Goal: Information Seeking & Learning: Learn about a topic

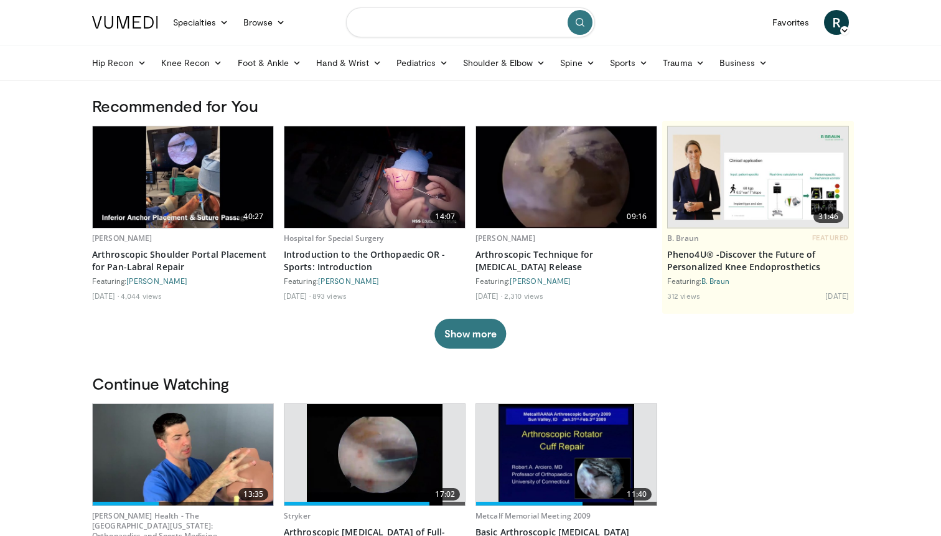
click at [417, 23] on input "Search topics, interventions" at bounding box center [470, 22] width 249 height 30
type input "**********"
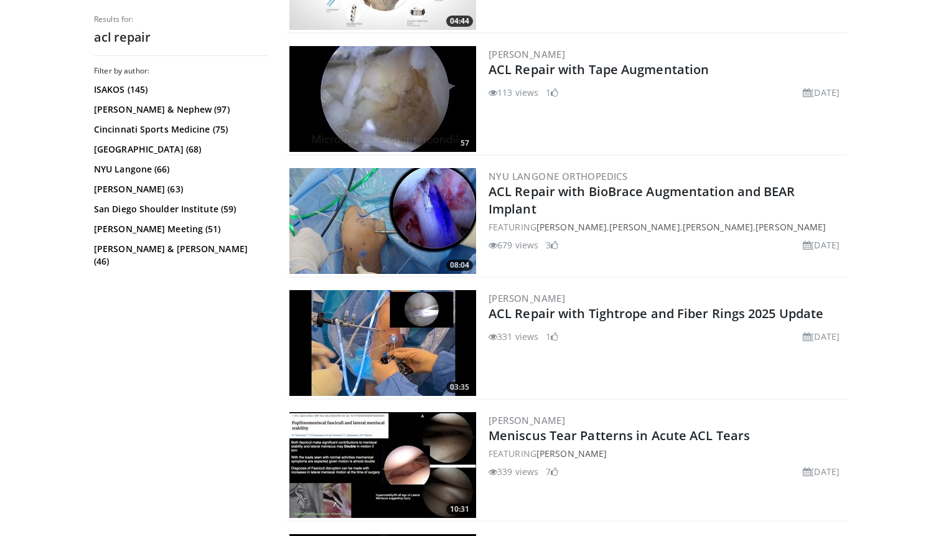
scroll to position [592, 0]
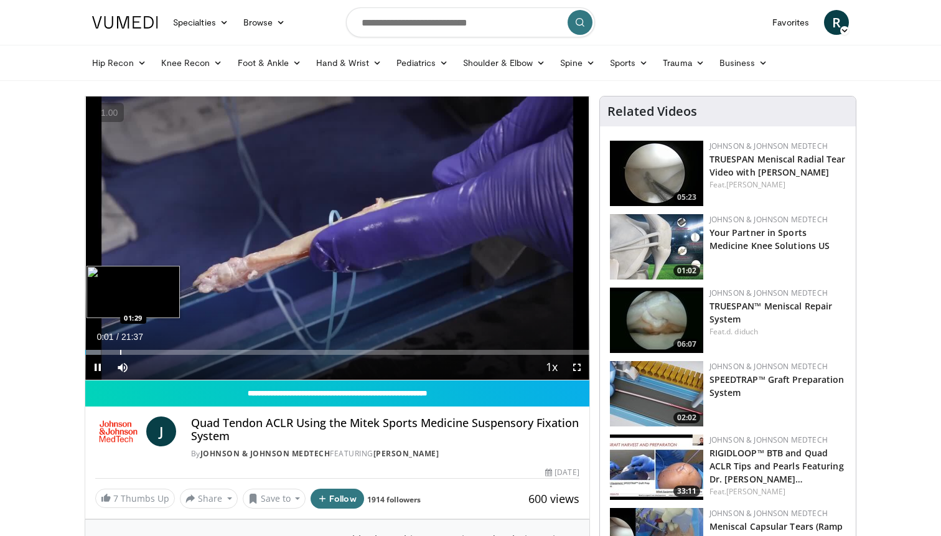
click at [119, 352] on div "Loaded : 3.05% 00:01 01:29" at bounding box center [337, 352] width 504 height 5
click at [106, 348] on div "Loaded : 10.02% 01:29 00:54" at bounding box center [337, 349] width 504 height 12
click at [131, 347] on div "Loaded : 5.35% 00:54 01:58" at bounding box center [337, 349] width 504 height 12
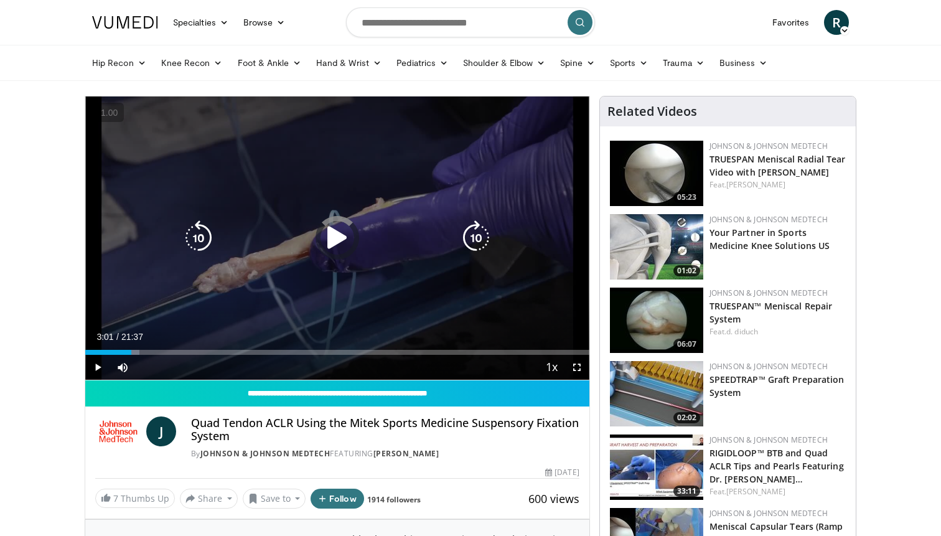
click at [155, 347] on div "Loaded : 10.70% 03:01 01:58" at bounding box center [337, 349] width 504 height 12
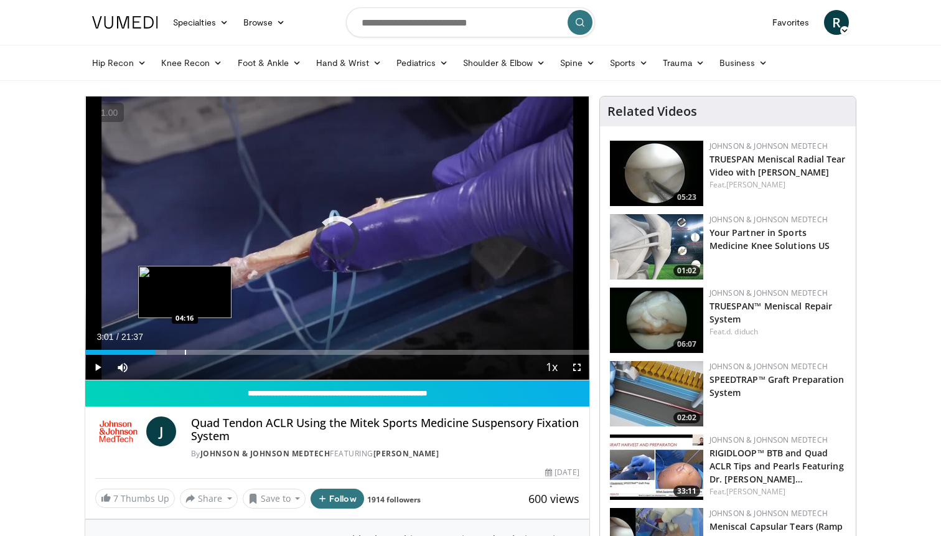
click at [185, 347] on div "Loaded : 16.18% 03:01 04:16" at bounding box center [337, 349] width 504 height 12
click at [197, 346] on div "Loaded : 21.57% 04:16 04:46" at bounding box center [337, 349] width 504 height 12
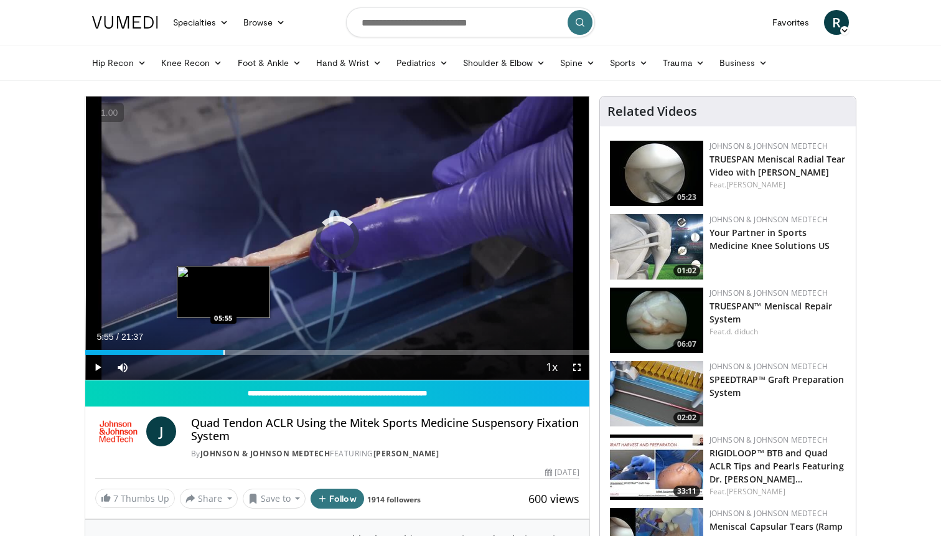
click at [223, 346] on div "Loaded : 26.97% 05:55 05:55" at bounding box center [337, 349] width 504 height 12
click at [233, 346] on div "Loaded : 30.82% 06:21 06:21" at bounding box center [337, 349] width 504 height 12
click at [249, 345] on div "Loaded : 32.36% 06:21 07:02" at bounding box center [337, 349] width 504 height 12
click at [202, 343] on div "Loaded : 37.45% 07:05 05:14" at bounding box center [337, 349] width 504 height 12
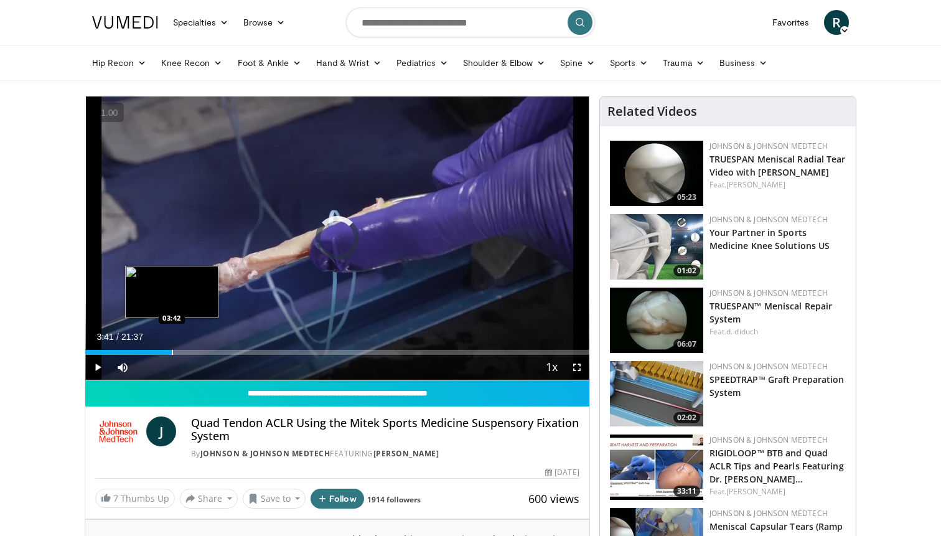
click at [171, 343] on div "Loaded : 0.00% 03:41 03:42" at bounding box center [337, 349] width 504 height 12
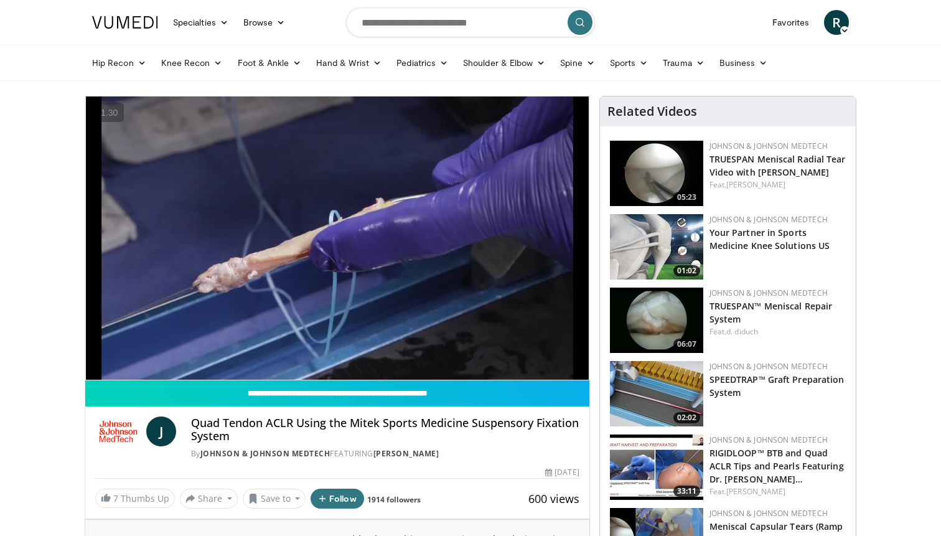
click at [194, 351] on div "10 seconds Tap to unmute" at bounding box center [337, 237] width 504 height 283
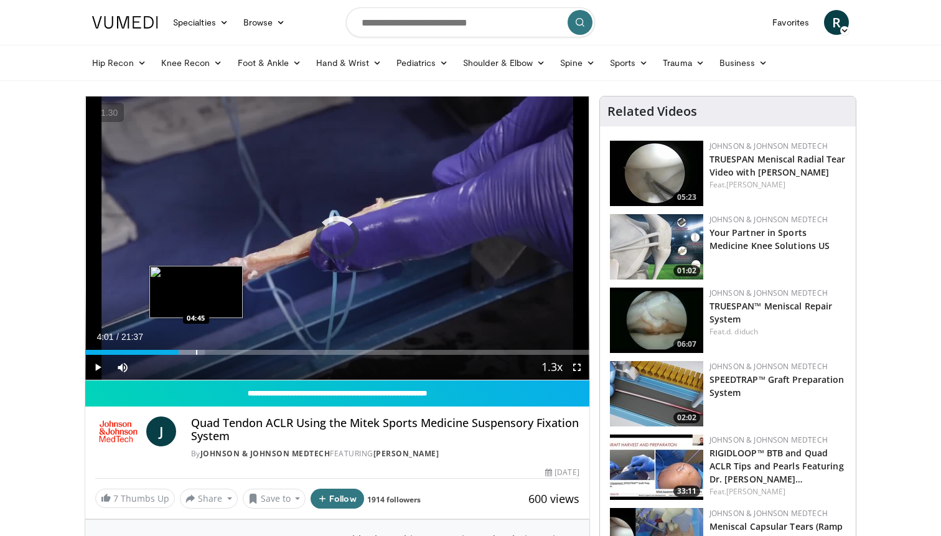
click at [196, 351] on div "Progress Bar" at bounding box center [196, 352] width 1 height 5
click at [205, 351] on div "Progress Bar" at bounding box center [205, 352] width 1 height 5
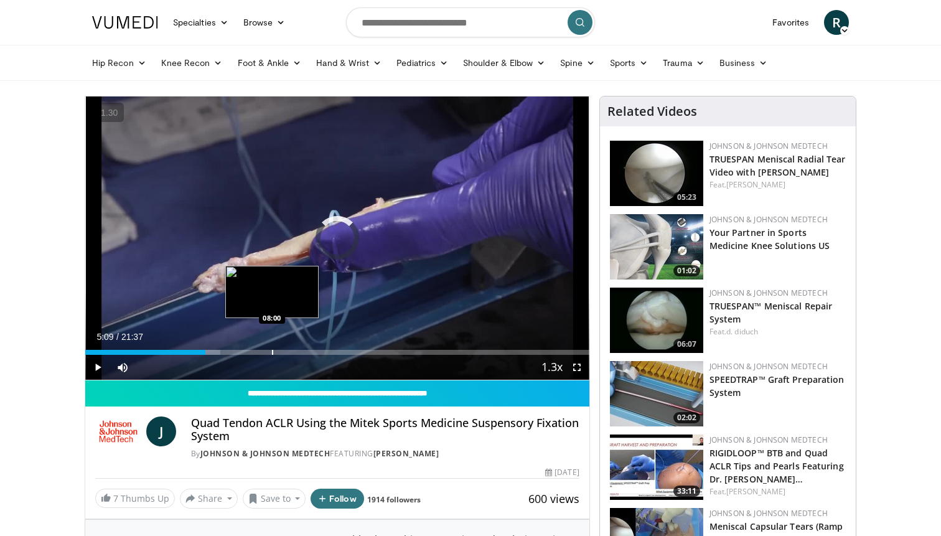
click at [272, 351] on div "Progress Bar" at bounding box center [272, 352] width 1 height 5
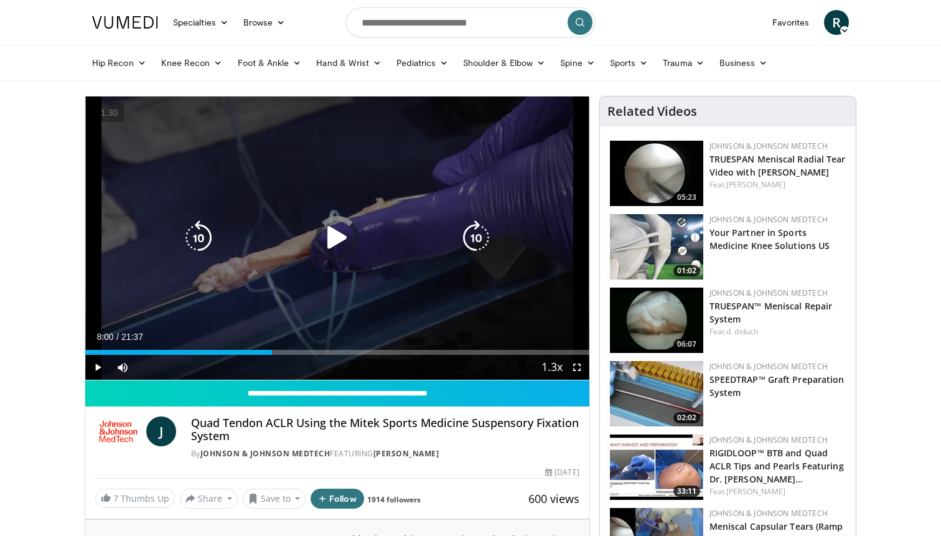
click at [306, 238] on div "Video Player" at bounding box center [337, 237] width 302 height 25
click at [305, 305] on div "10 seconds Tap to unmute" at bounding box center [337, 237] width 504 height 283
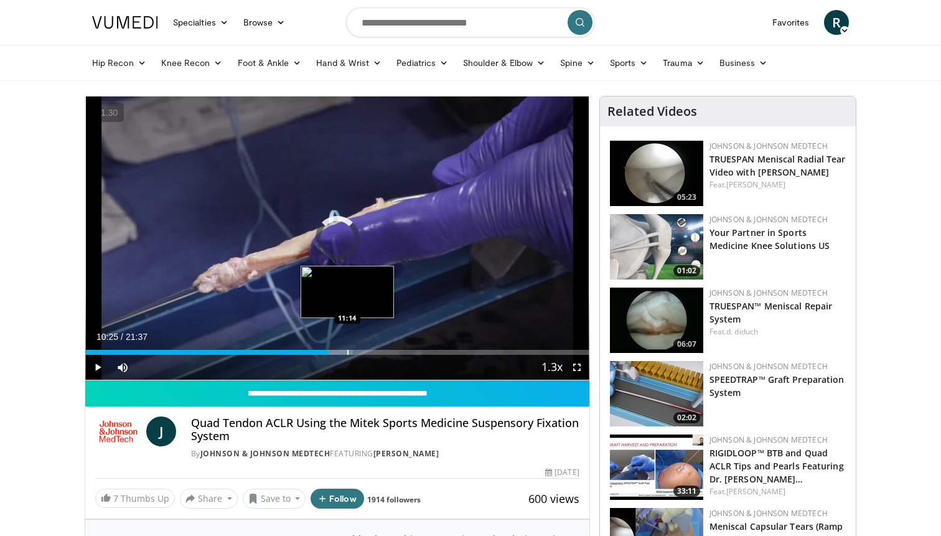
click at [347, 350] on div "Progress Bar" at bounding box center [347, 352] width 1 height 5
click at [333, 351] on div "Progress Bar" at bounding box center [333, 352] width 1 height 5
click at [341, 351] on div "Progress Bar" at bounding box center [341, 352] width 1 height 5
click at [317, 350] on div "Progress Bar" at bounding box center [317, 352] width 1 height 5
click at [356, 348] on div "Loaded : 50.44% 09:53 11:32" at bounding box center [337, 349] width 504 height 12
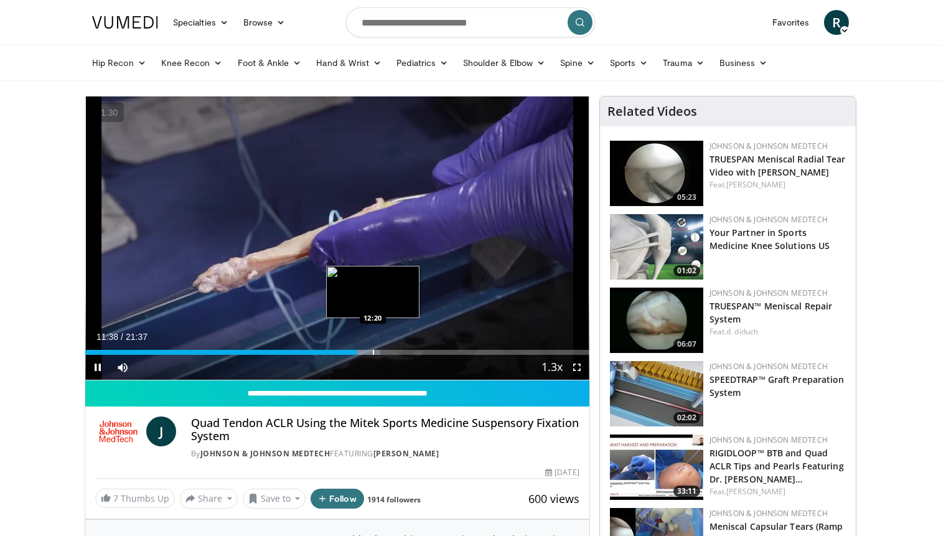
click at [372, 348] on div "Loaded : 58.56% 11:38 12:20" at bounding box center [337, 349] width 504 height 12
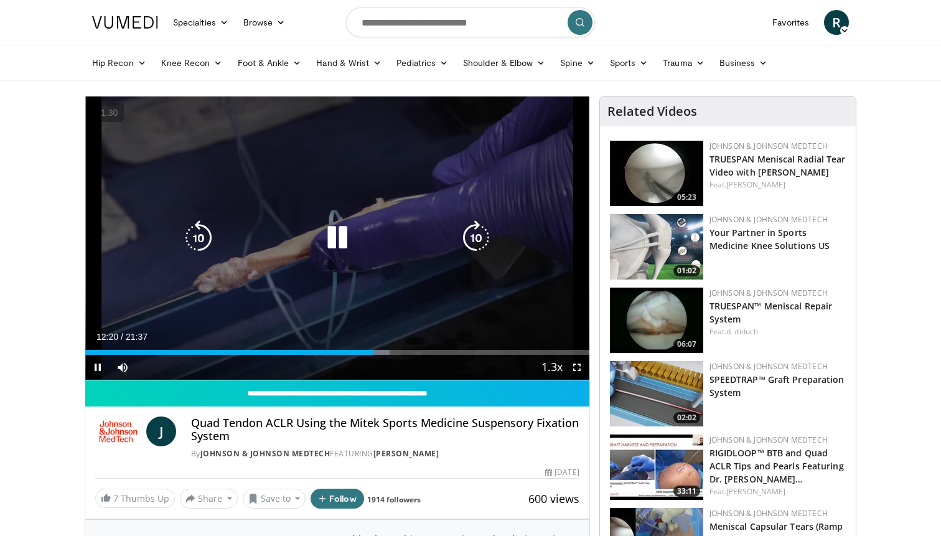
click at [381, 348] on div "Loaded : 60.38% 12:20 12:20" at bounding box center [337, 349] width 504 height 12
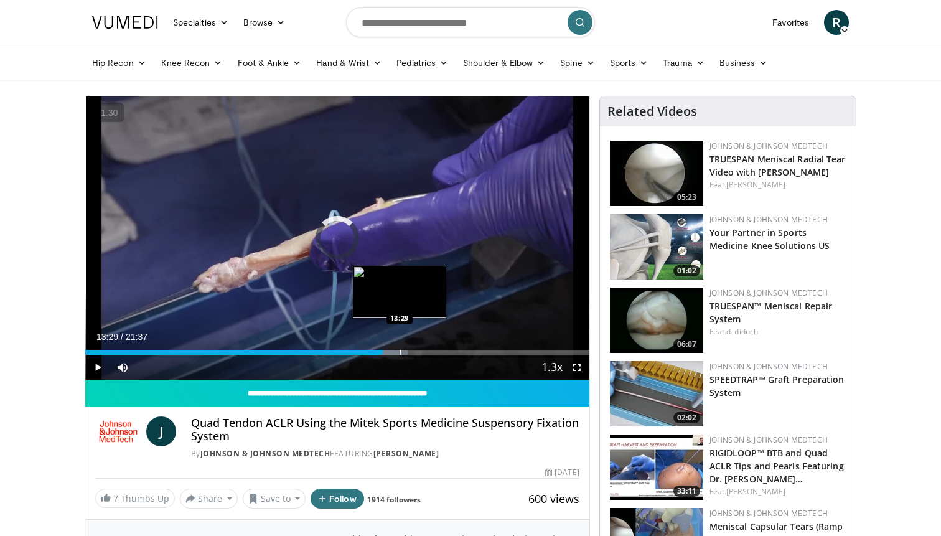
click at [399, 349] on div "Loaded : 63.95% 12:45 13:29" at bounding box center [337, 349] width 504 height 12
click at [419, 349] on div "Loaded : 0.00% 14:20 14:20" at bounding box center [337, 349] width 504 height 12
click at [427, 348] on div "Loaded : 68.58% 14:21 14:39" at bounding box center [337, 349] width 504 height 12
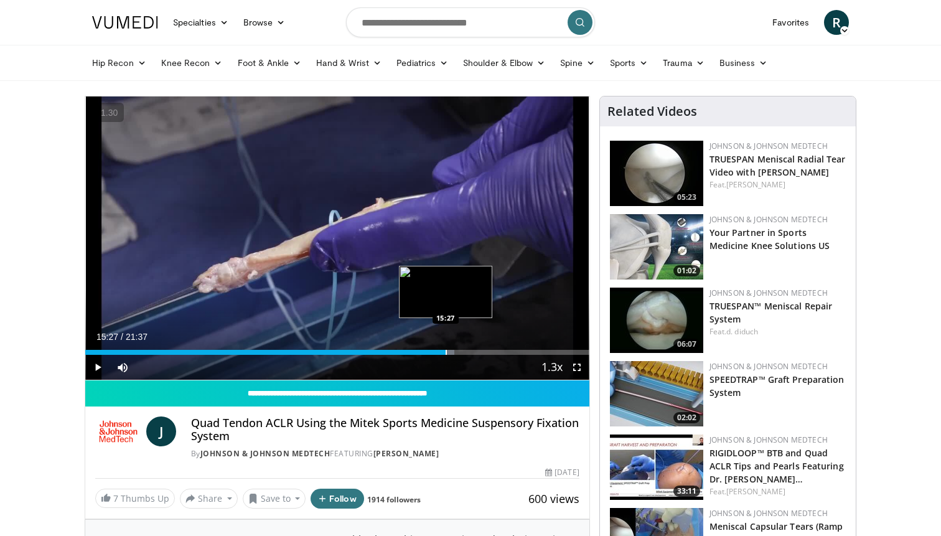
click at [445, 349] on div "Loaded : 73.20% 15:27 15:27" at bounding box center [337, 349] width 504 height 12
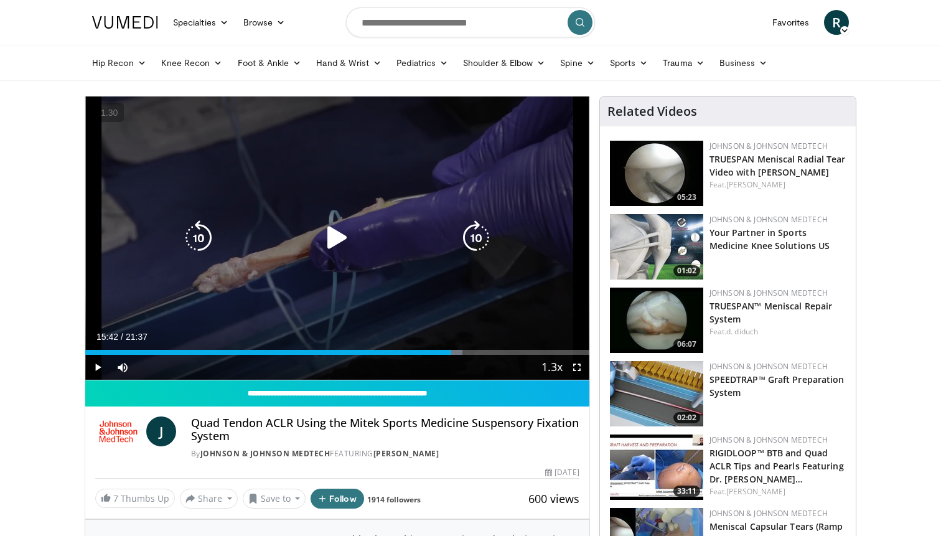
click at [450, 349] on div "Loaded : 74.90% 15:42 15:27" at bounding box center [337, 349] width 504 height 12
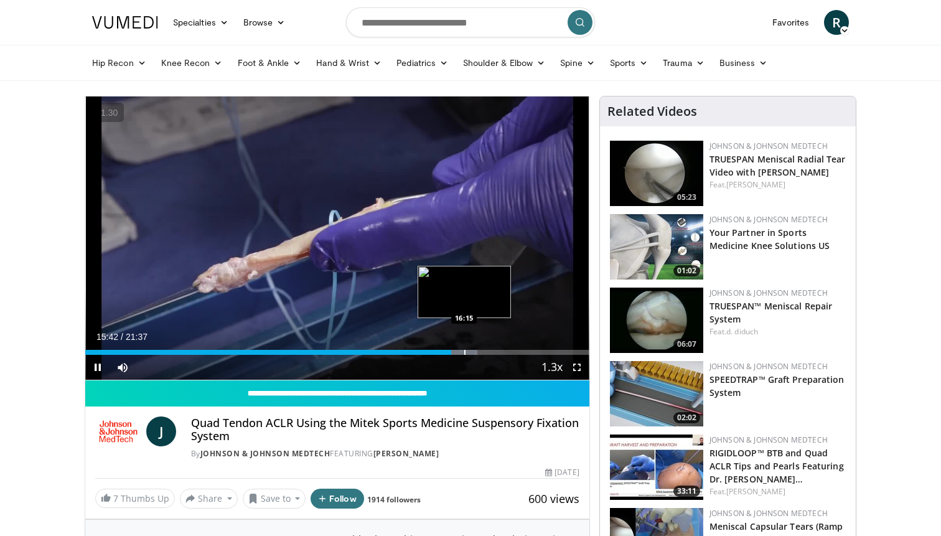
click at [463, 349] on div "Loaded : 77.82% 15:42 16:15" at bounding box center [337, 349] width 504 height 12
click at [490, 350] on div "Progress Bar" at bounding box center [490, 352] width 1 height 5
click at [489, 350] on div "Loaded : 84.76% 17:24 17:24" at bounding box center [337, 352] width 504 height 5
click at [472, 343] on div "Loaded : 85.53% 17:22 16:55" at bounding box center [337, 349] width 504 height 12
click at [465, 345] on div "Loaded : 76.43% 16:18 16:18" at bounding box center [337, 349] width 504 height 12
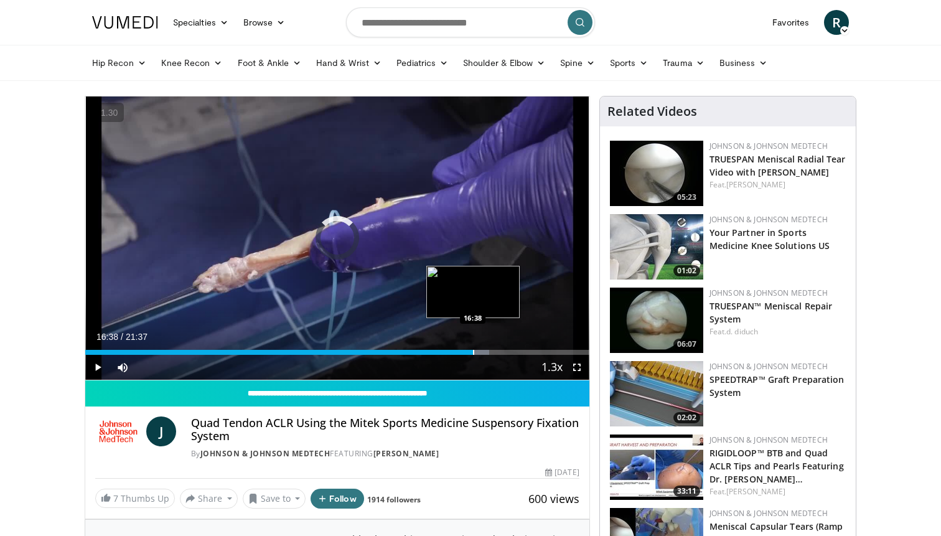
click at [473, 345] on div "Loaded : 80.13% 16:38 16:38" at bounding box center [337, 349] width 504 height 12
click at [484, 345] on div "Loaded : 81.67% 16:39 17:07" at bounding box center [337, 349] width 504 height 12
click at [497, 347] on div "Loaded : 83.99% 17:07 17:42" at bounding box center [337, 349] width 504 height 12
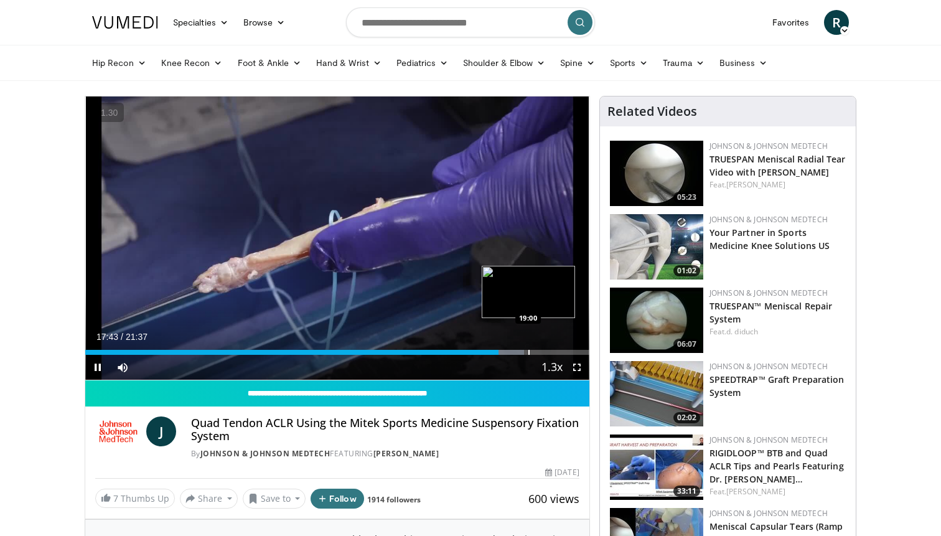
click at [528, 350] on div "Progress Bar" at bounding box center [528, 352] width 1 height 5
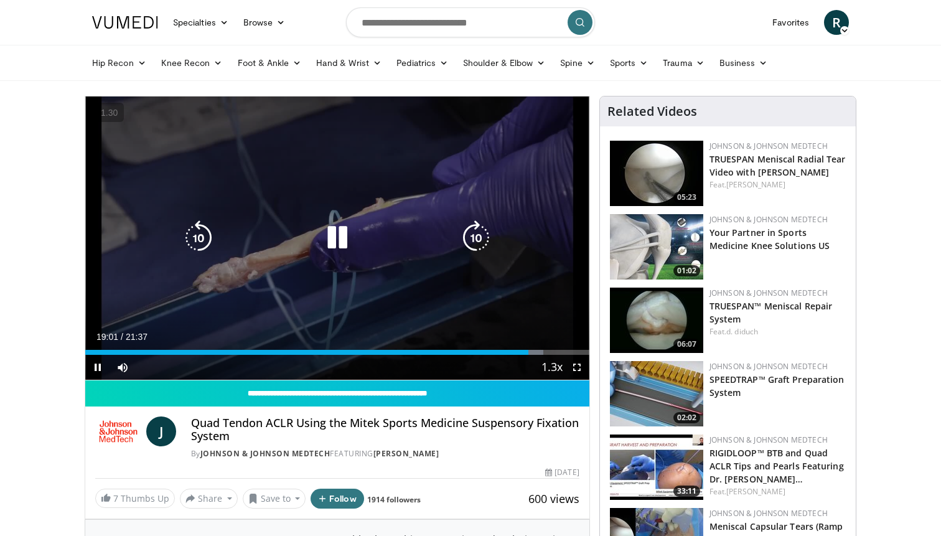
click at [387, 261] on div "10 seconds Tap to unmute" at bounding box center [337, 237] width 504 height 283
